Goal: Find contact information: Obtain details needed to contact an individual or organization

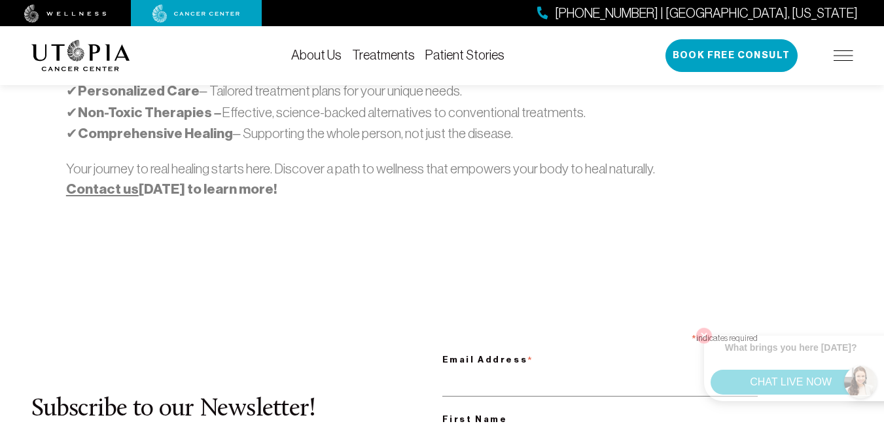
scroll to position [1047, 0]
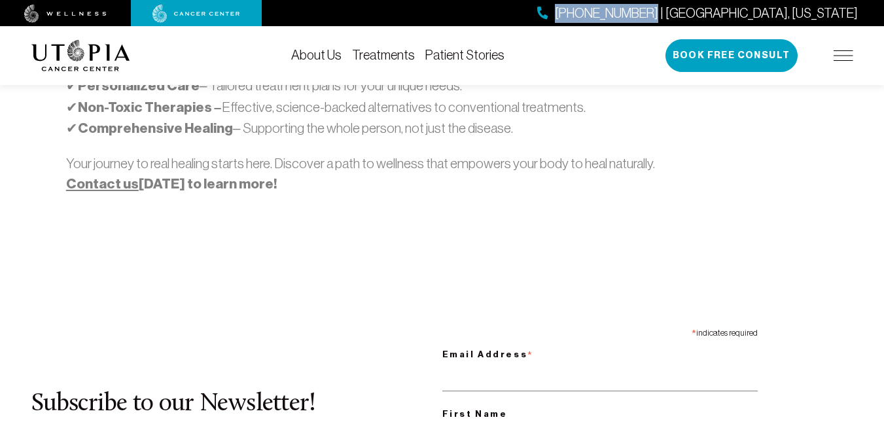
drag, startPoint x: 686, startPoint y: 1, endPoint x: 773, endPoint y: 9, distance: 87.4
click at [773, 9] on div "[PHONE_NUMBER] | [GEOGRAPHIC_DATA], [US_STATE]" at bounding box center [442, 13] width 884 height 26
copy span "[PHONE_NUMBER]"
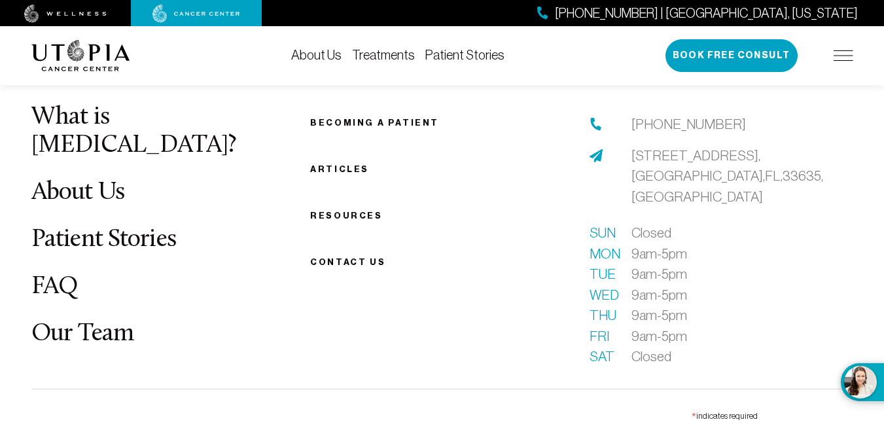
scroll to position [5080, 0]
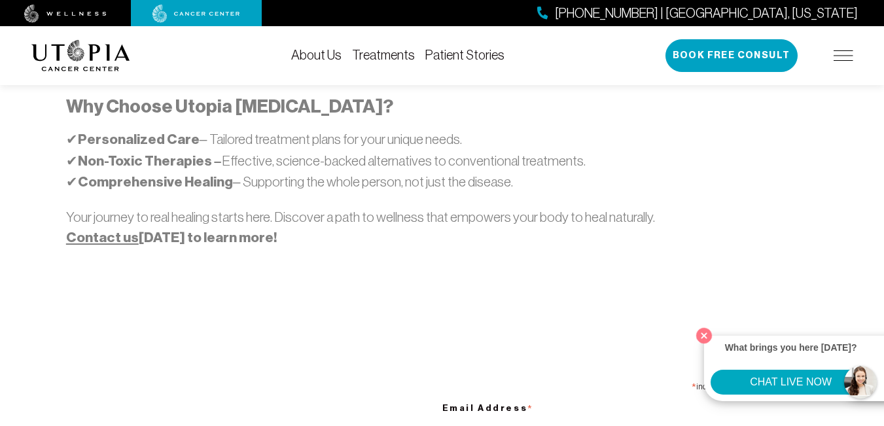
scroll to position [1047, 0]
